Goal: Transaction & Acquisition: Purchase product/service

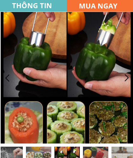
click at [108, 7] on h3 "MUA NGAY" at bounding box center [102, 5] width 47 height 11
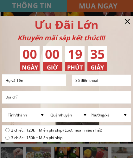
click at [50, 77] on input "text" at bounding box center [34, 80] width 60 height 11
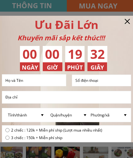
select select "258:[GEOGRAPHIC_DATA]"
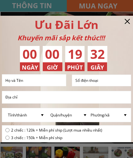
select select "258:[GEOGRAPHIC_DATA]"
type input "0918821886"
type input "[PERSON_NAME]"
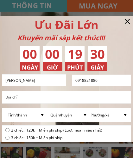
click at [44, 97] on input "text" at bounding box center [66, 98] width 125 height 12
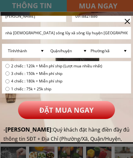
scroll to position [64, 0]
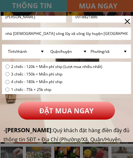
type input "nhà [DEMOGRAPHIC_DATA] sông lũy xã sông lũy huyện [GEOGRAPHIC_DATA] tỉnh [GEOGR…"
click at [12, 68] on span "2 chiếc : 120k + Miễn phí ship (Lượt mua nhiều nhất)" at bounding box center [56, 67] width 91 height 6
radio input "true"
click at [83, 110] on p "ĐẶT MUA NGAY" at bounding box center [66, 111] width 97 height 18
